Goal: Task Accomplishment & Management: Use online tool/utility

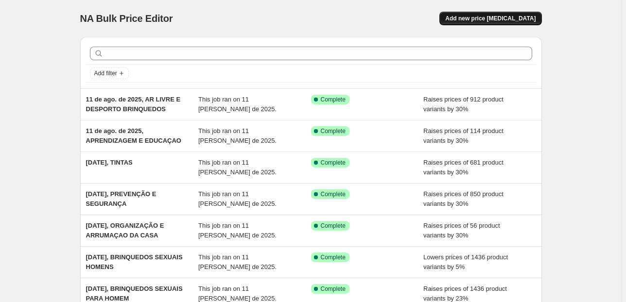
click at [487, 17] on span "Add new price [MEDICAL_DATA]" at bounding box center [490, 19] width 90 height 8
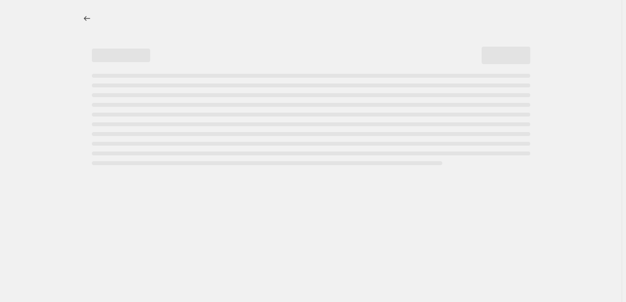
select select "percentage"
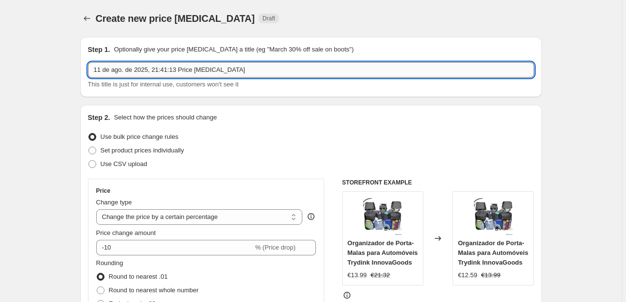
drag, startPoint x: 268, startPoint y: 66, endPoint x: 155, endPoint y: 73, distance: 113.0
click at [155, 73] on input "11 de ago. de 2025, 21:41:13 Price [MEDICAL_DATA]" at bounding box center [311, 70] width 446 height 16
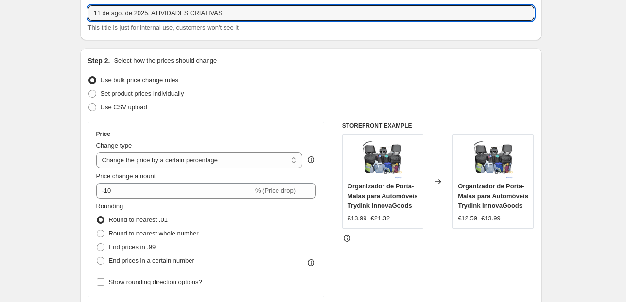
scroll to position [117, 0]
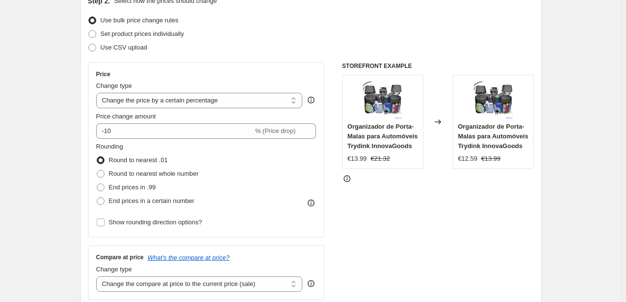
type input "11 de ago. de 2025, ATIVIDADES CRIATIVAS"
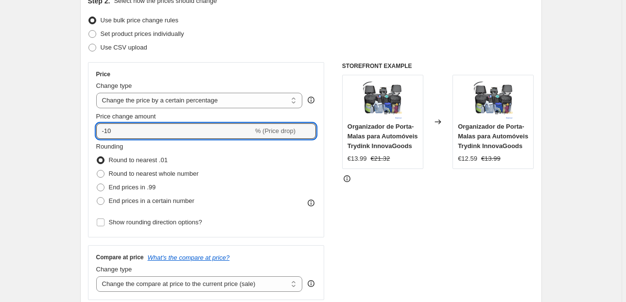
type input "30"
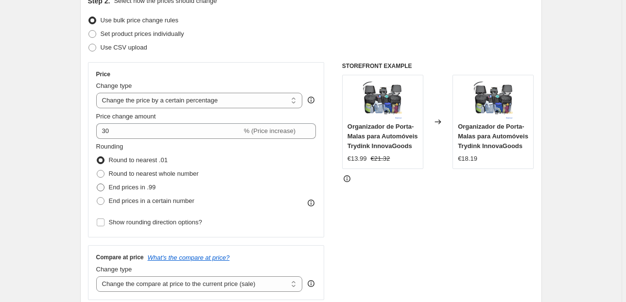
click at [142, 184] on span "End prices in .99" at bounding box center [132, 187] width 47 height 7
click at [97, 184] on input "End prices in .99" at bounding box center [97, 184] width 0 height 0
radio input "true"
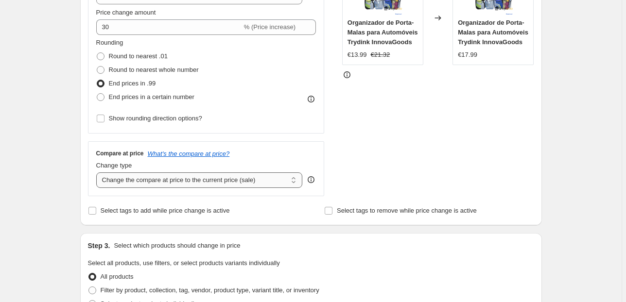
scroll to position [233, 0]
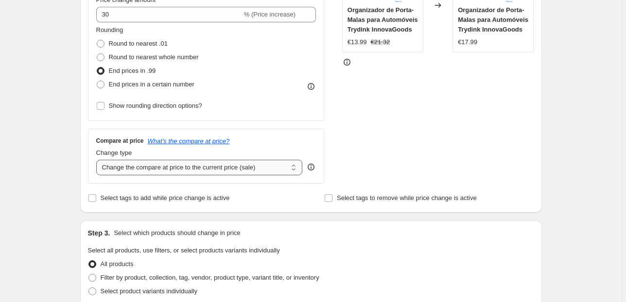
click at [136, 163] on select "Change the compare at price to the current price (sale) Change the compare at p…" at bounding box center [199, 168] width 207 height 16
select select "pp"
click at [98, 160] on select "Change the compare at price to the current price (sale) Change the compare at p…" at bounding box center [199, 168] width 207 height 16
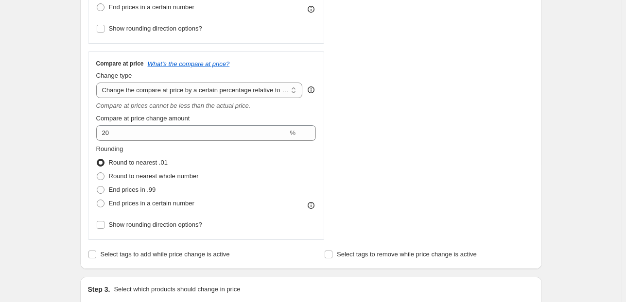
scroll to position [311, 0]
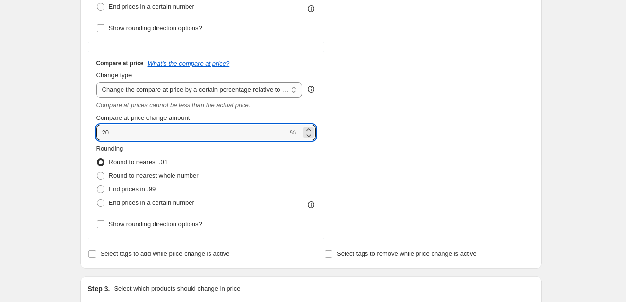
click at [74, 138] on div "Step 1. Optionally give your price [MEDICAL_DATA] a title (eg "March 30% off sa…" at bounding box center [306, 232] width 469 height 1029
type input "100"
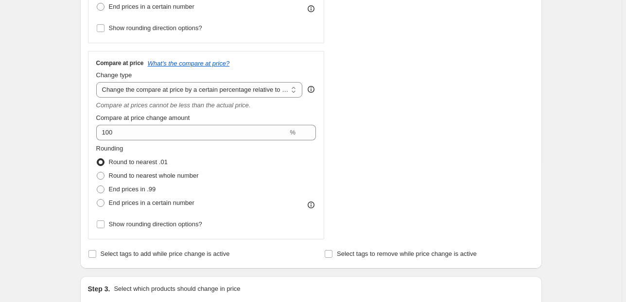
click at [72, 138] on div "Create new price [MEDICAL_DATA]. This page is ready Create new price [MEDICAL_D…" at bounding box center [311, 248] width 485 height 1118
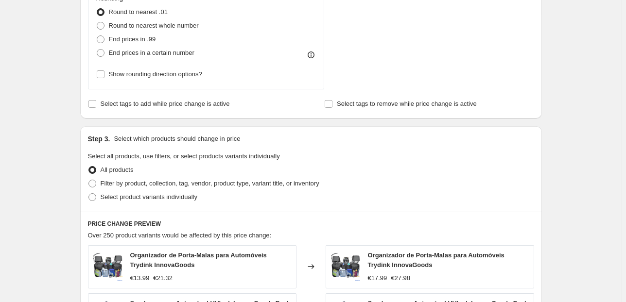
scroll to position [467, 0]
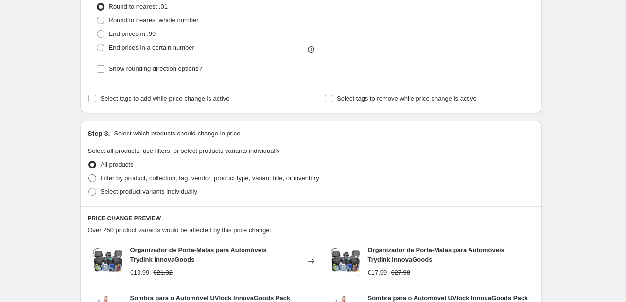
click at [116, 172] on label "Filter by product, collection, tag, vendor, product type, variant title, or inv…" at bounding box center [203, 179] width 231 height 14
click at [89, 174] on input "Filter by product, collection, tag, vendor, product type, variant title, or inv…" at bounding box center [88, 174] width 0 height 0
radio input "true"
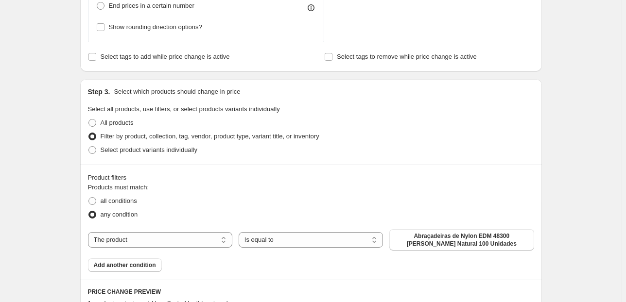
scroll to position [583, 0]
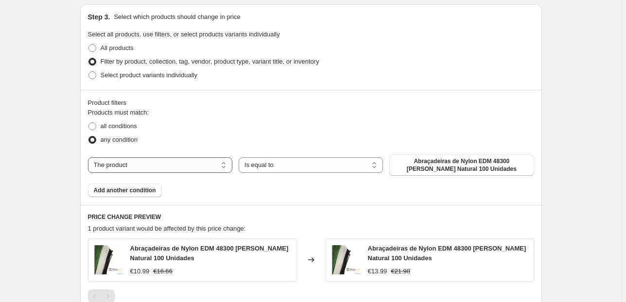
click at [205, 167] on select "The product The product's collection The product's vendor The product's status …" at bounding box center [160, 165] width 144 height 16
select select "collection"
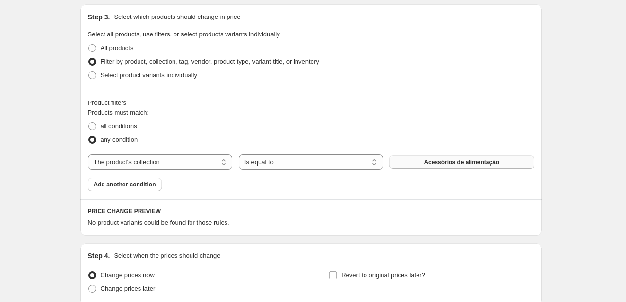
click at [443, 159] on span "Acessórios de alimentação" at bounding box center [461, 162] width 75 height 8
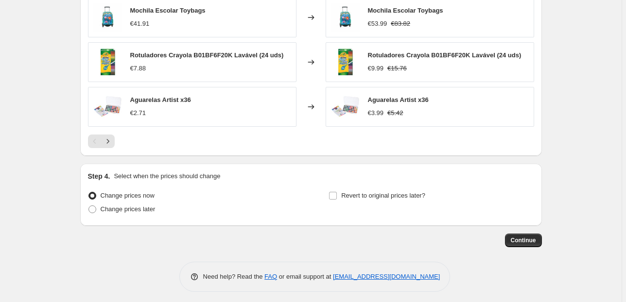
scroll to position [914, 0]
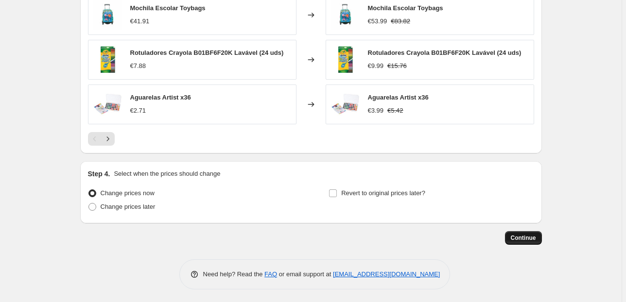
click at [521, 237] on span "Continue" at bounding box center [523, 238] width 25 height 8
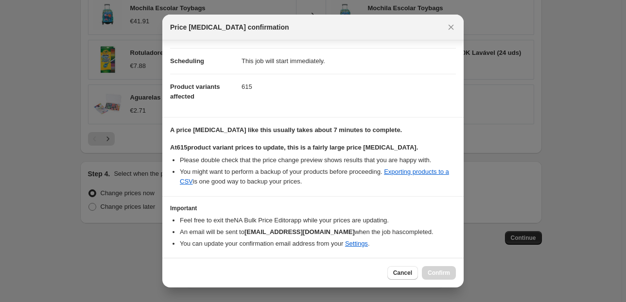
scroll to position [99, 0]
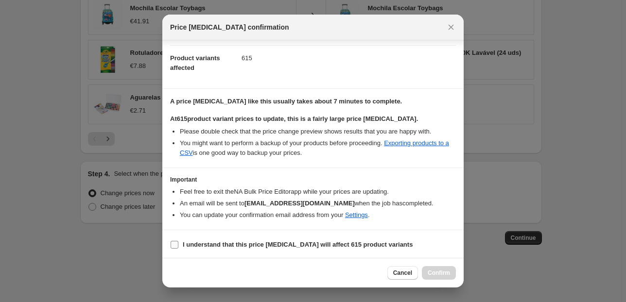
click at [173, 242] on input "I understand that this price [MEDICAL_DATA] will affect 615 product variants" at bounding box center [175, 245] width 8 height 8
checkbox input "true"
click at [444, 277] on span "Confirm" at bounding box center [439, 273] width 22 height 8
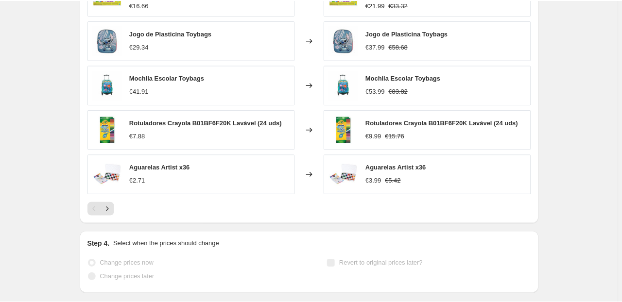
scroll to position [939, 0]
